Goal: Task Accomplishment & Management: Use online tool/utility

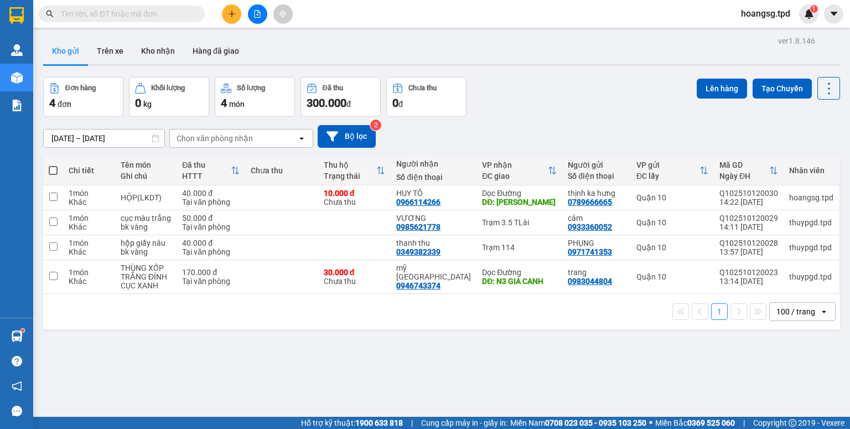
click at [86, 15] on input "text" at bounding box center [126, 14] width 131 height 12
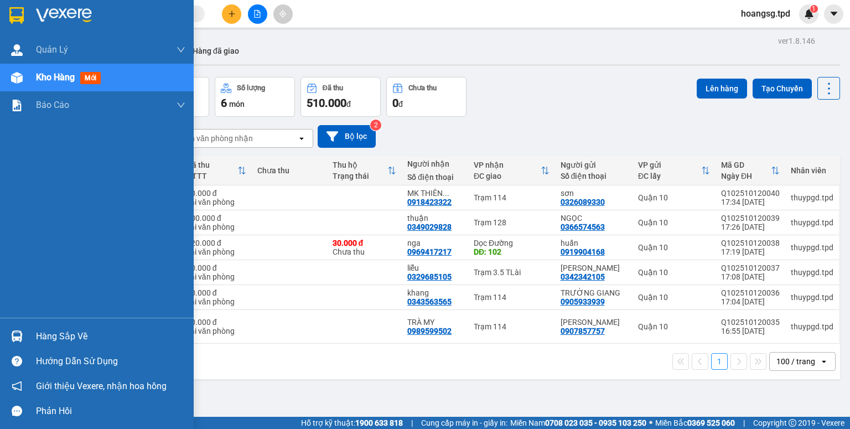
drag, startPoint x: 54, startPoint y: 336, endPoint x: 49, endPoint y: 332, distance: 6.3
click at [54, 336] on div "Hàng sắp về" at bounding box center [110, 336] width 149 height 17
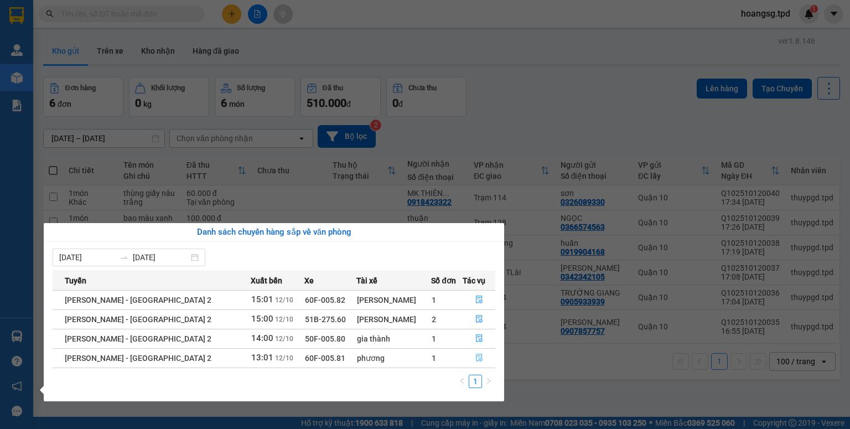
click at [475, 357] on icon "file-done" at bounding box center [479, 358] width 8 height 8
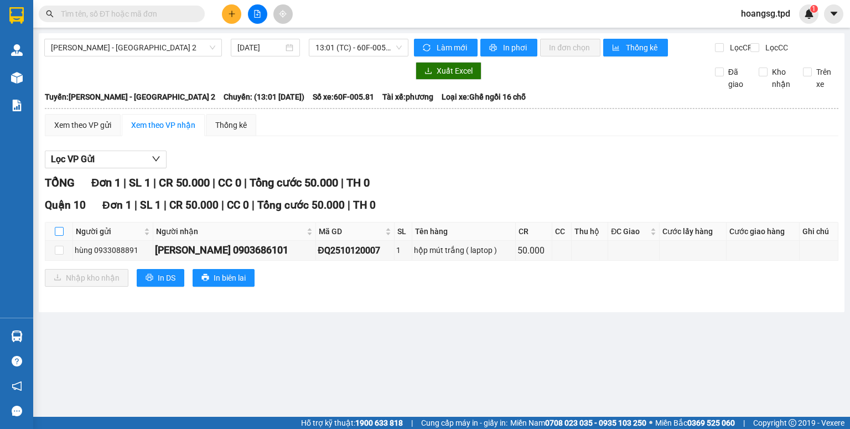
click at [59, 236] on input "checkbox" at bounding box center [59, 231] width 9 height 9
checkbox input "true"
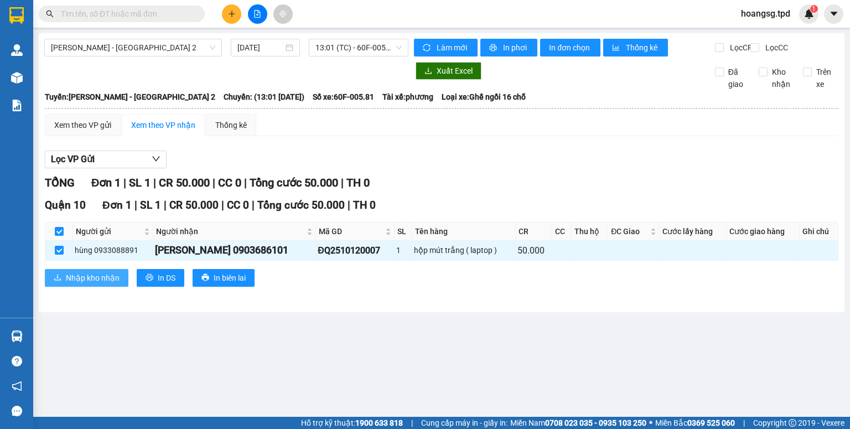
click at [66, 282] on span "Nhập kho nhận" at bounding box center [93, 278] width 54 height 12
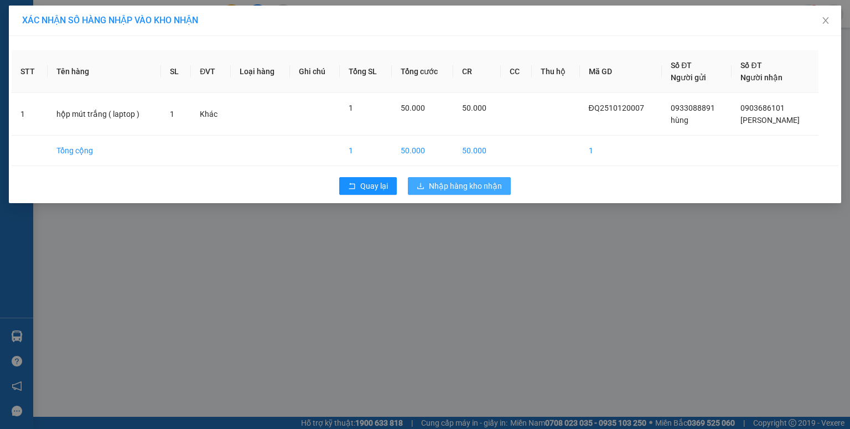
click at [449, 185] on span "Nhập hàng kho nhận" at bounding box center [465, 186] width 73 height 12
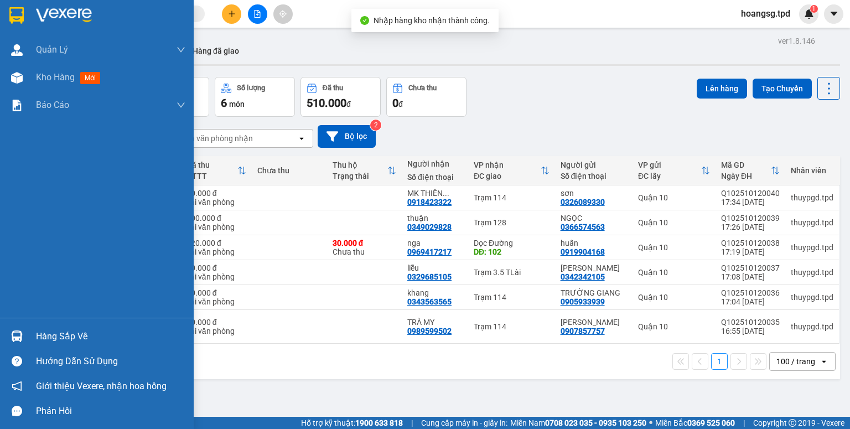
click at [33, 334] on div "Hàng sắp về" at bounding box center [97, 336] width 194 height 25
